Goal: Find specific page/section: Find specific page/section

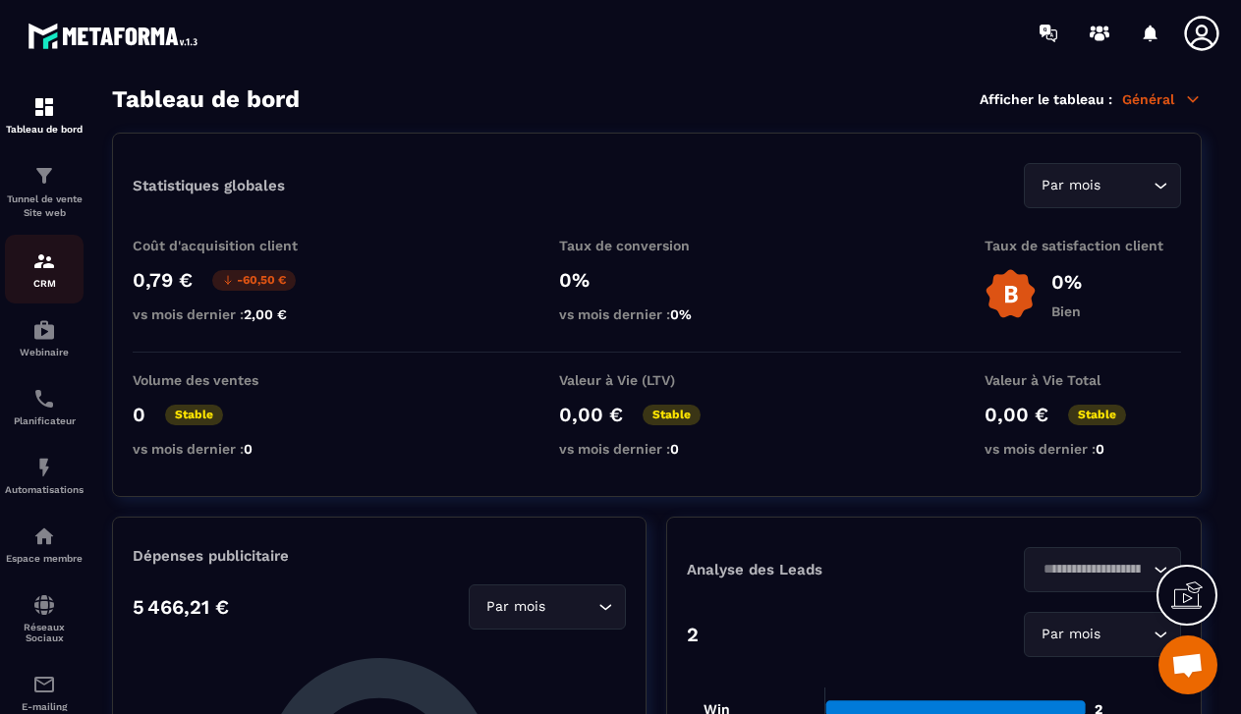
click at [43, 262] on img at bounding box center [44, 262] width 24 height 24
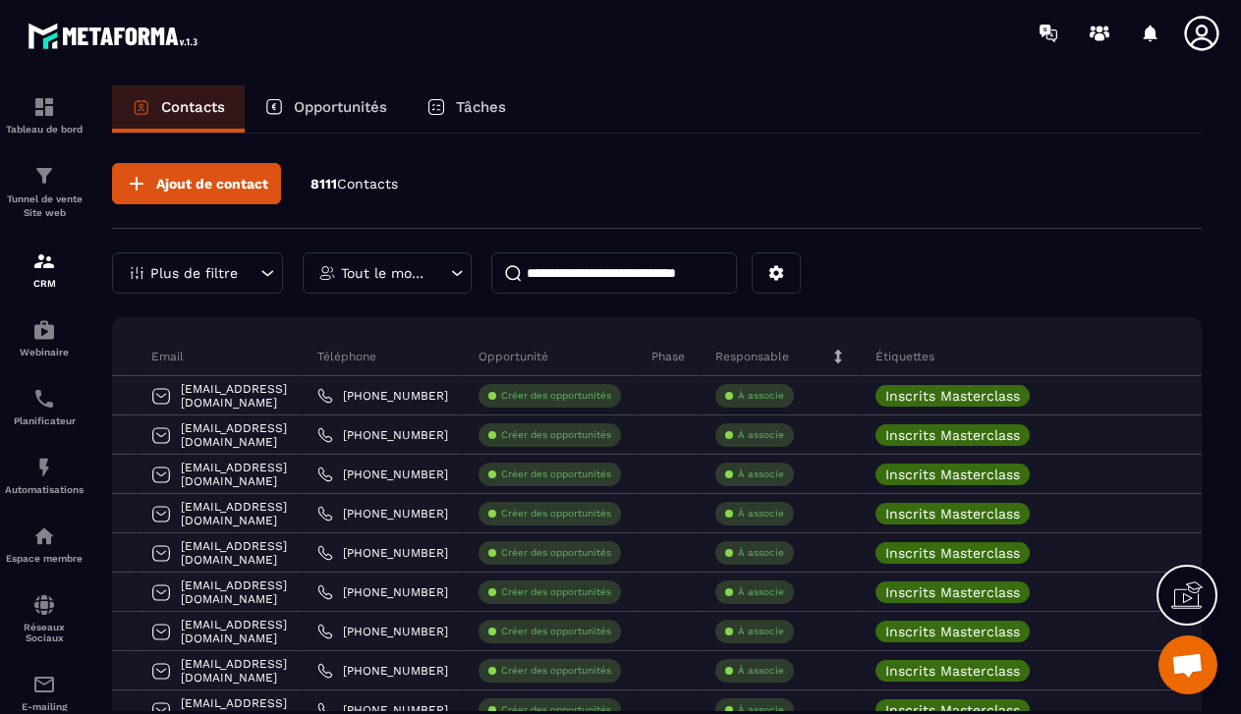
click at [259, 279] on icon at bounding box center [267, 273] width 20 height 20
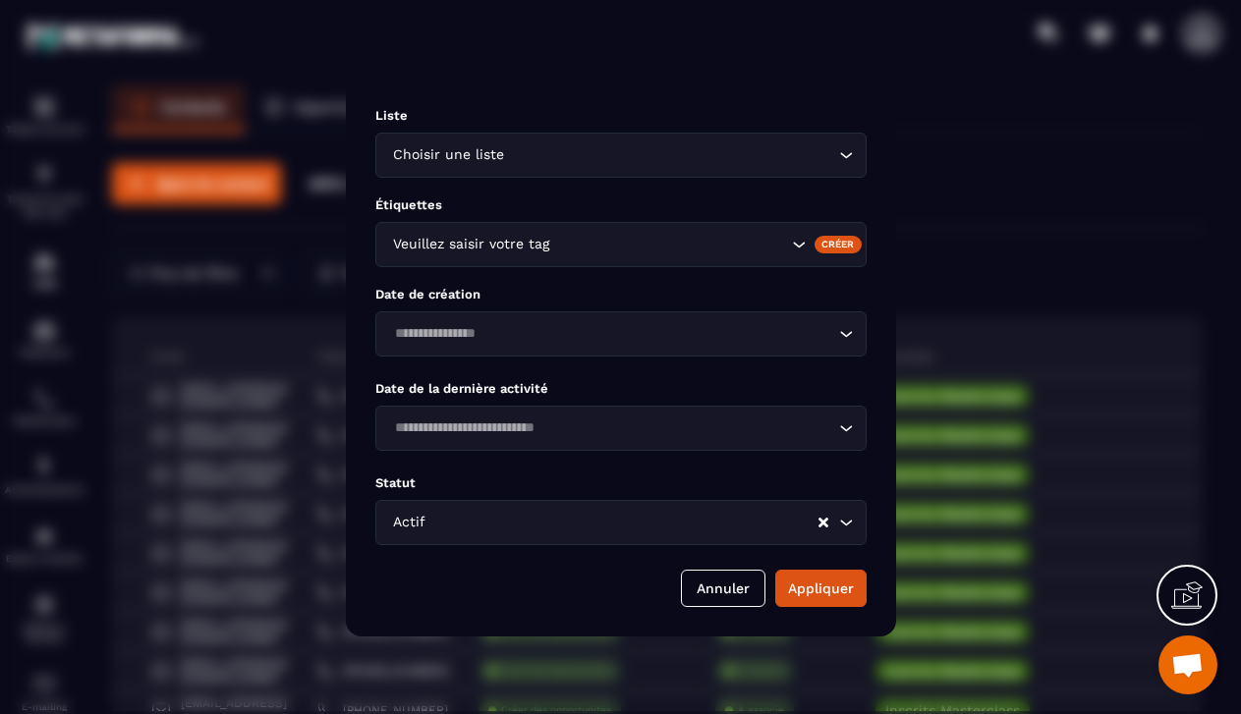
click at [1037, 196] on div "Modal window" at bounding box center [620, 357] width 1241 height 714
click at [725, 607] on div "Liste Choisir une liste Loading... Étiquettes Veuillez saisir votre tag Créer D…" at bounding box center [621, 358] width 550 height 558
click at [741, 591] on button "Annuler" at bounding box center [723, 588] width 85 height 37
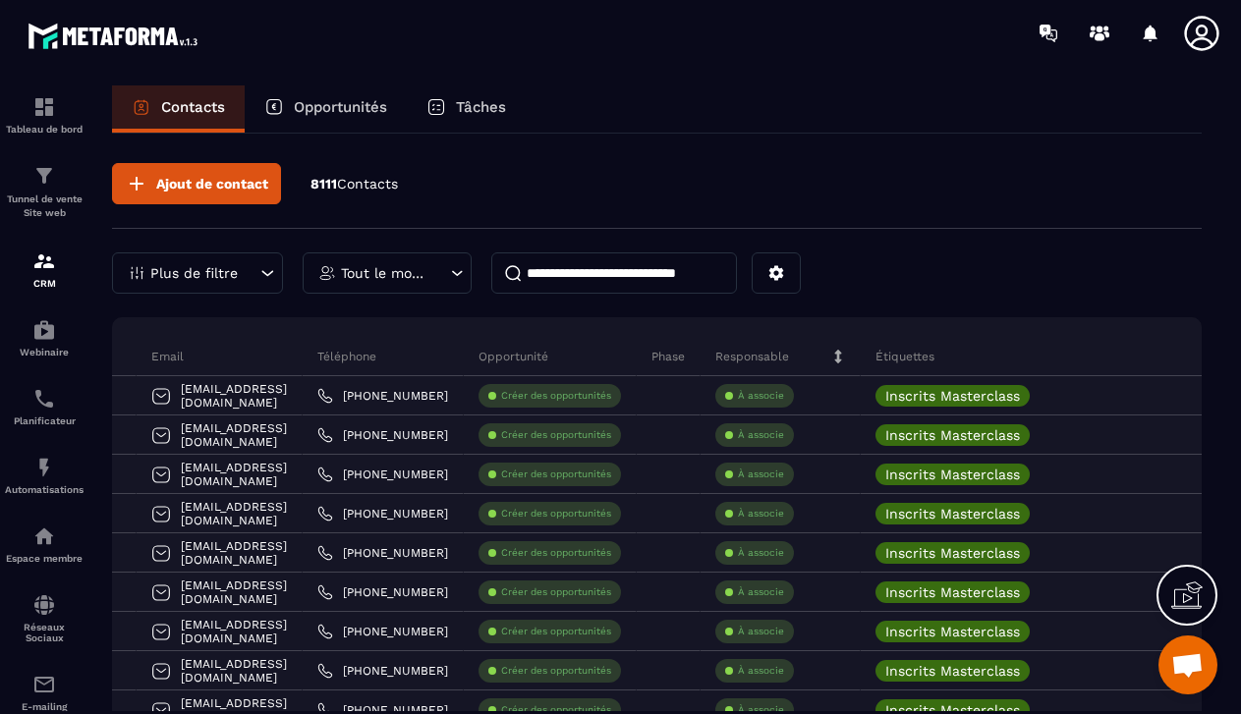
click at [240, 266] on div "Plus de filtre" at bounding box center [197, 273] width 171 height 41
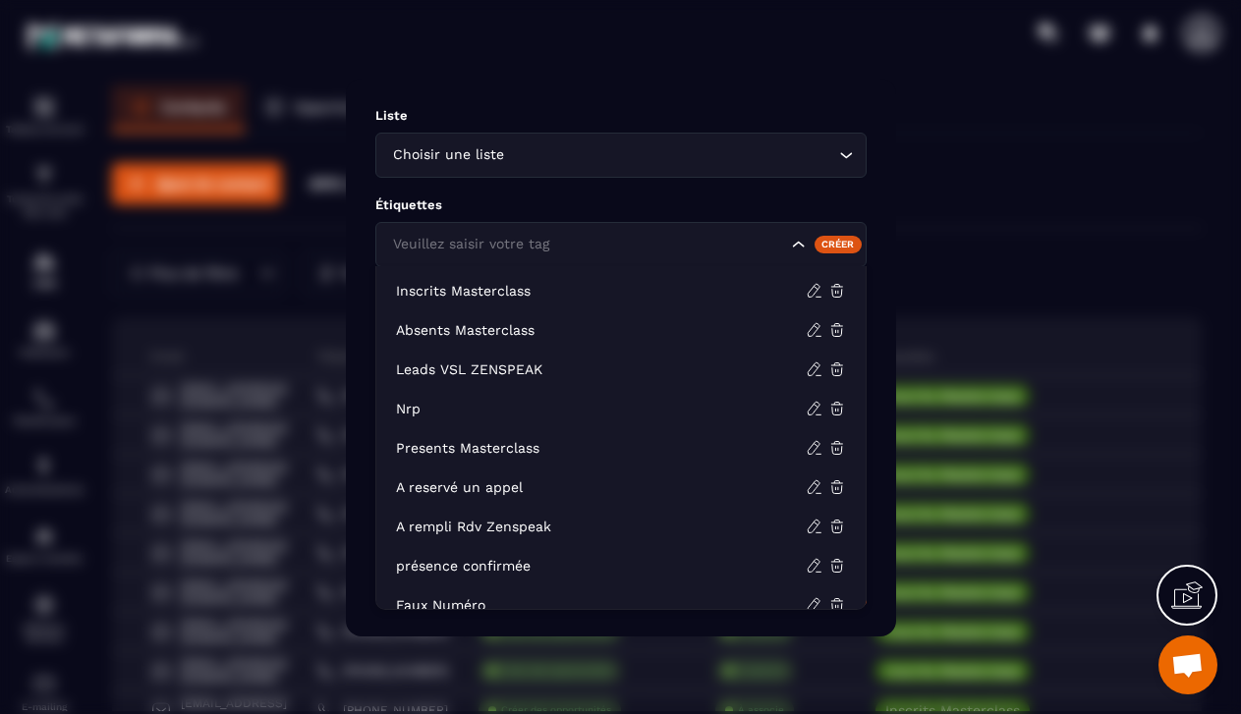
click at [797, 245] on icon "Search for option" at bounding box center [798, 244] width 12 height 6
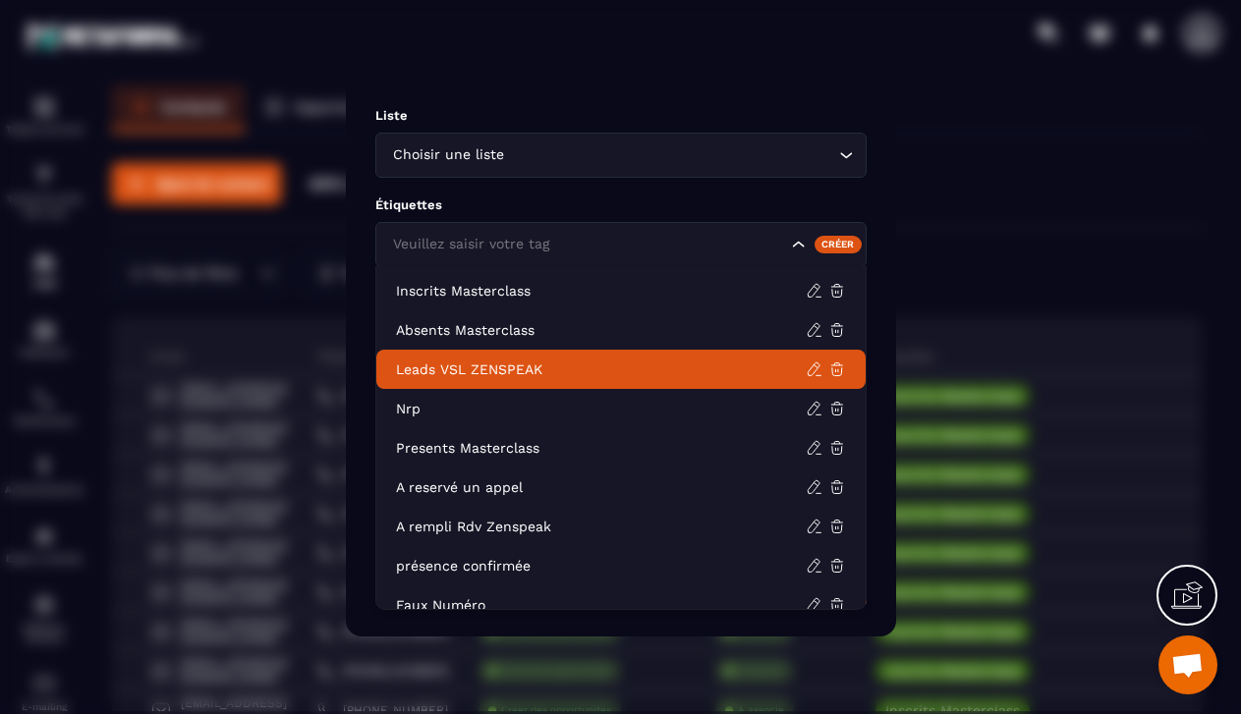
click at [551, 371] on p "Leads VSL ZENSPEAK" at bounding box center [601, 370] width 410 height 20
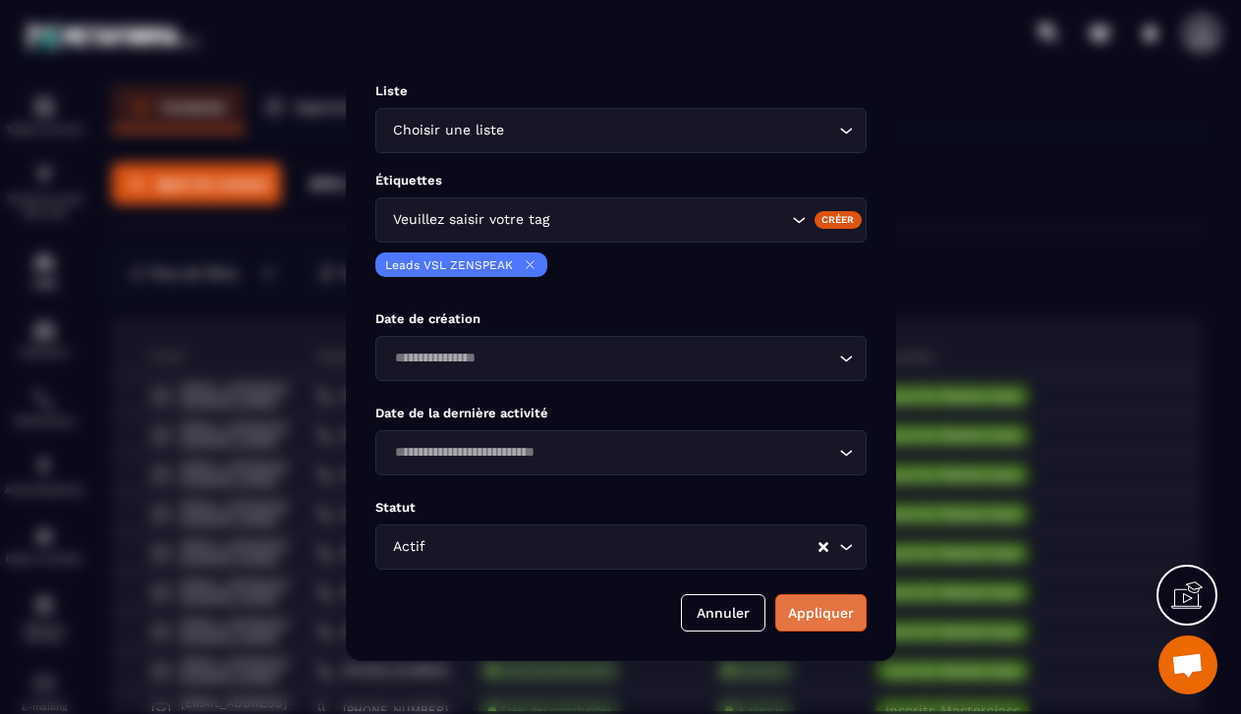
click at [805, 598] on button "Appliquer" at bounding box center [820, 613] width 91 height 37
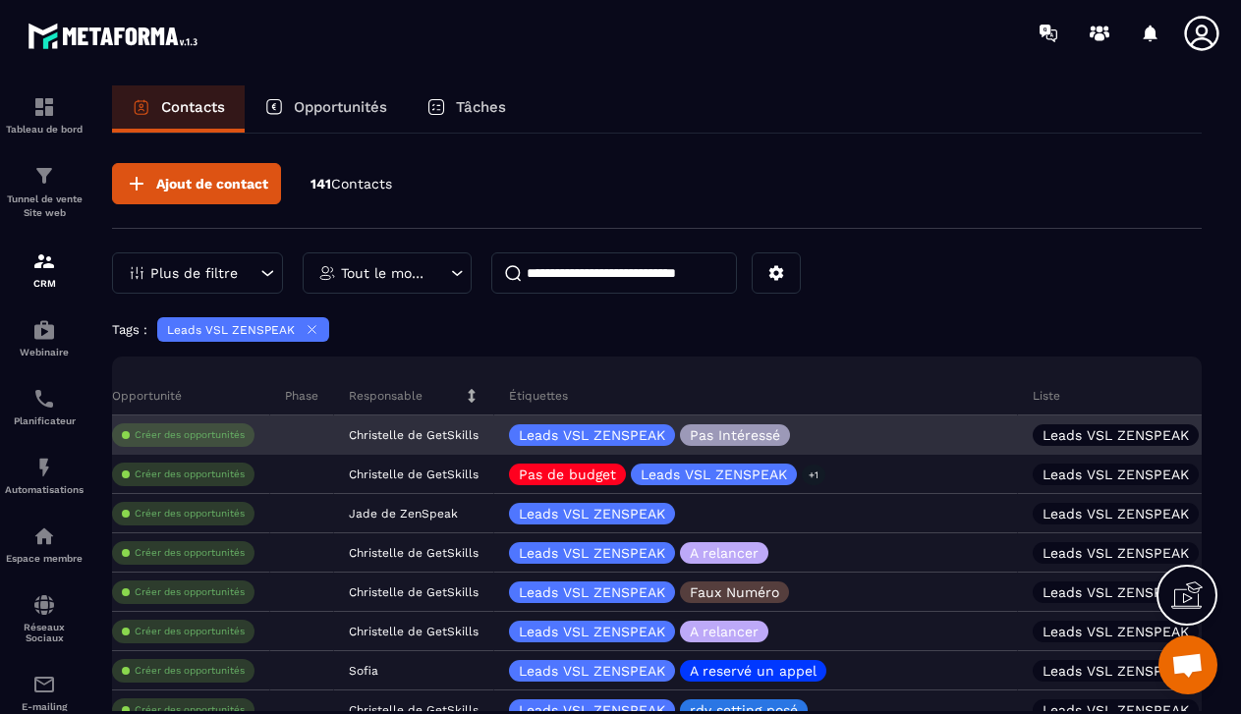
scroll to position [0, 582]
